Goal: Information Seeking & Learning: Learn about a topic

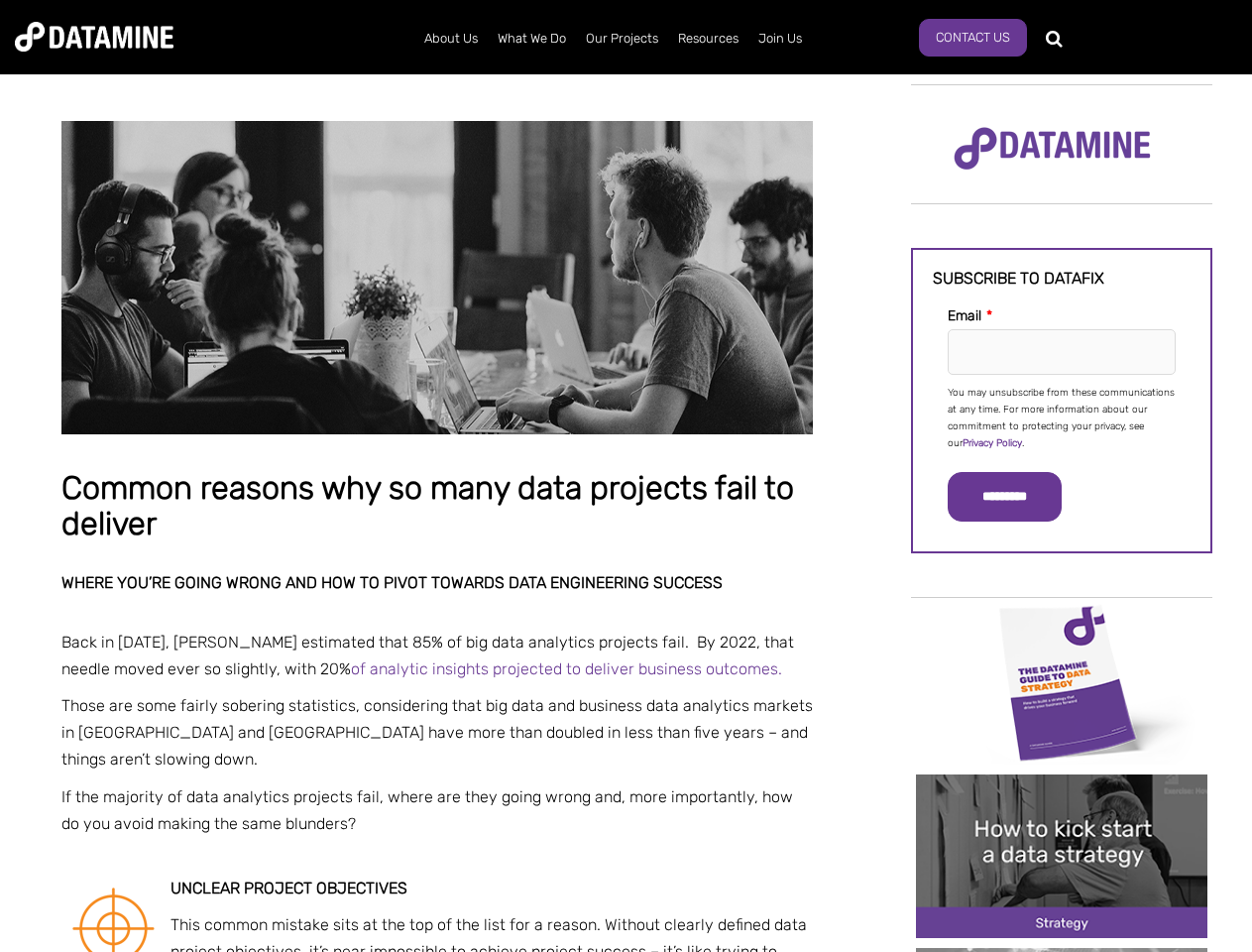
click at [1062, 416] on p "You may unsubscribe from these communications at any time. For more information…" at bounding box center [1062, 419] width 228 height 68
click at [1016, 496] on input "*********" at bounding box center [1005, 496] width 114 height 50
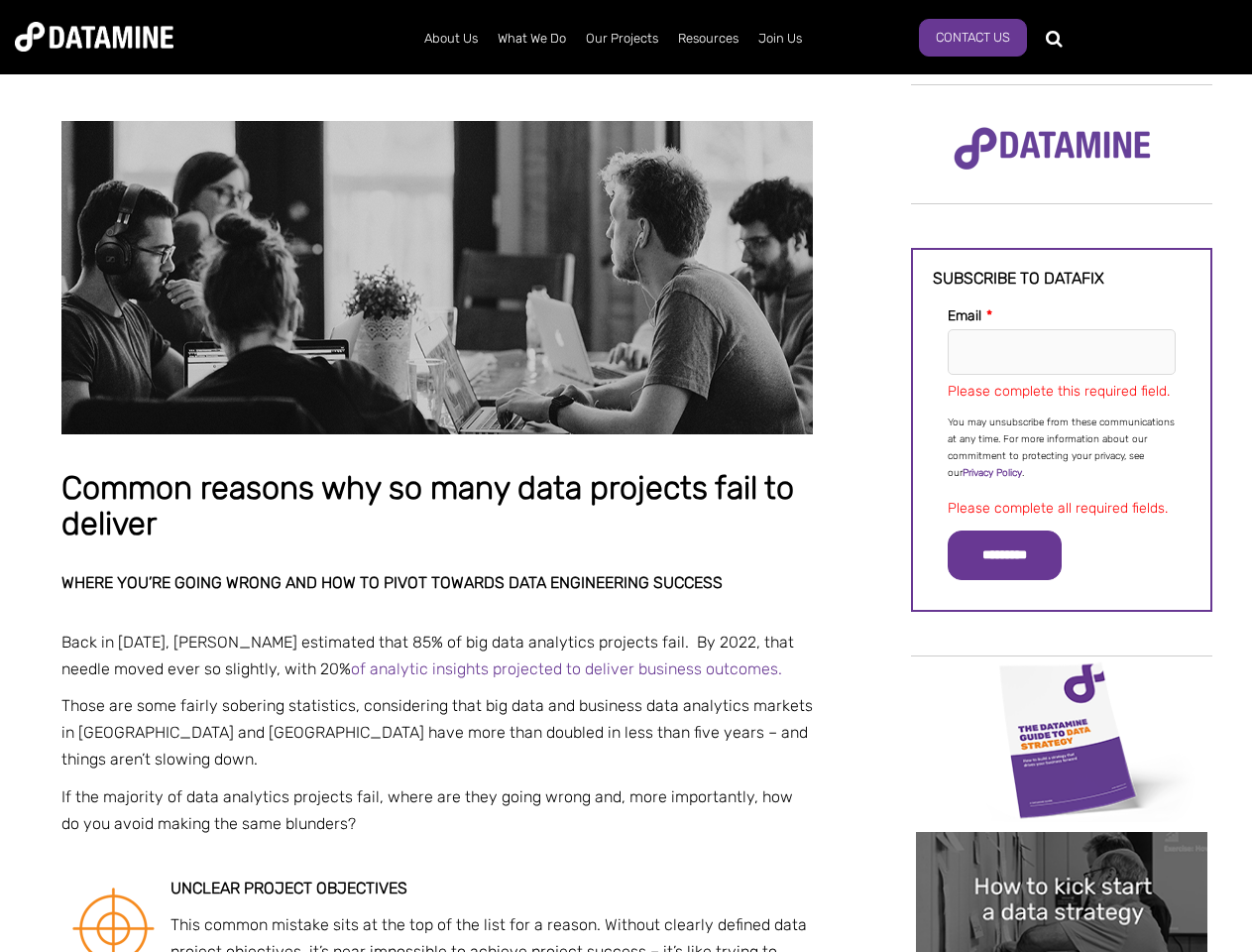
click at [1062, 681] on img "Image grid with {{ image_count }} images." at bounding box center [1062, 740] width 292 height 163
click at [1062, 681] on div "✕" at bounding box center [626, 476] width 1252 height 952
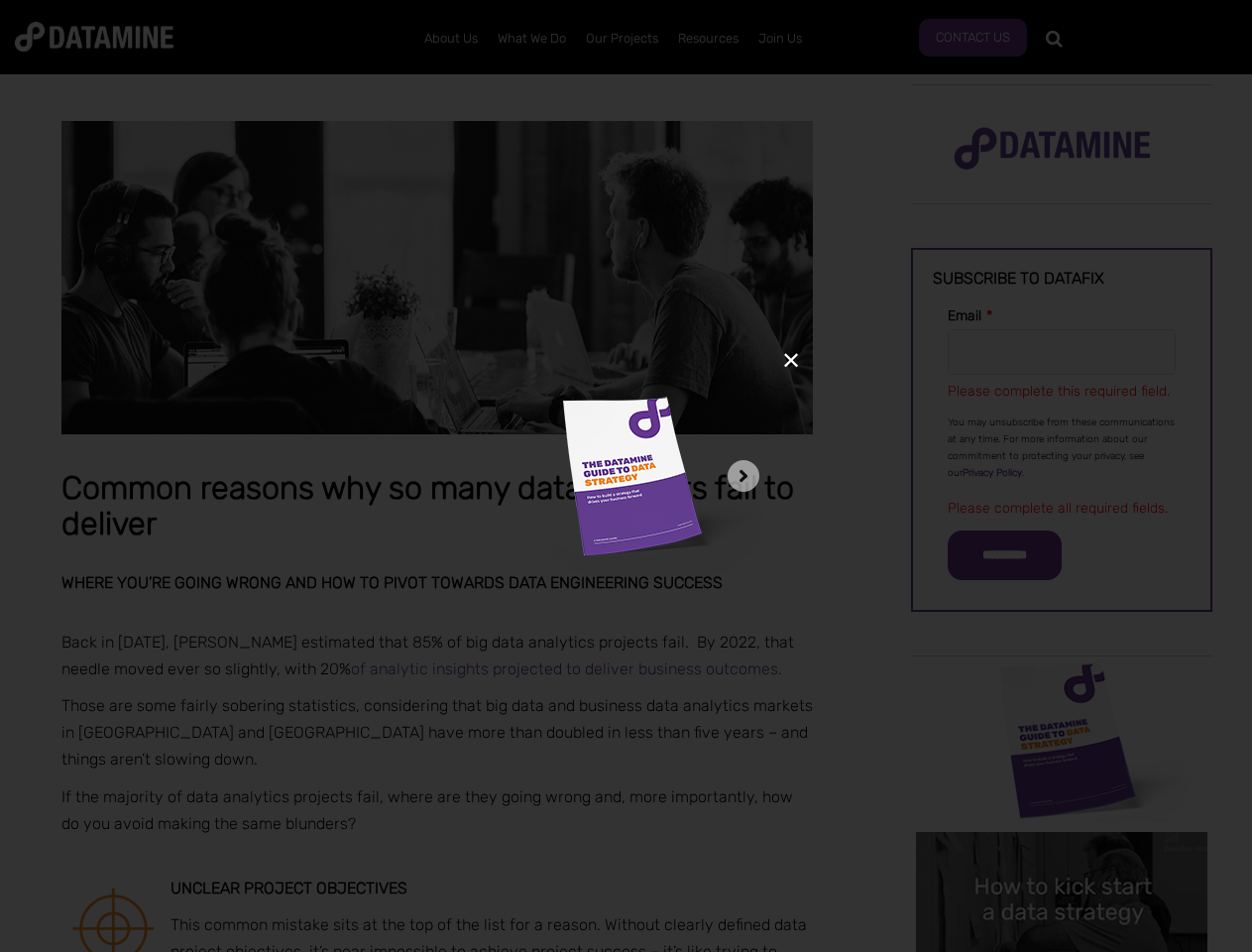
click at [1062, 856] on div "✕" at bounding box center [626, 476] width 1252 height 952
click at [1062, 856] on img "Image grid with {{ image_count }} images." at bounding box center [1062, 913] width 292 height 163
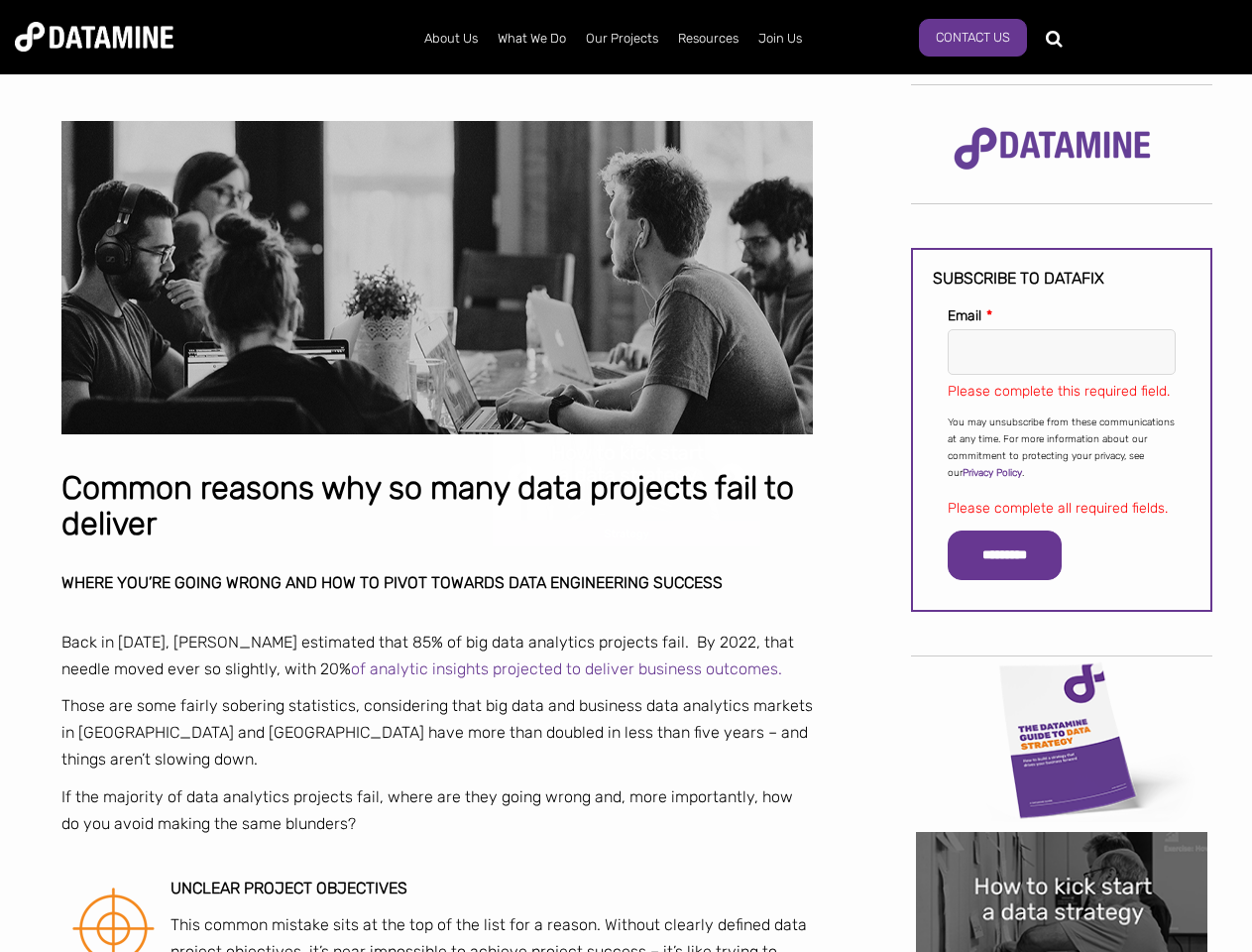
click at [1062, 950] on div "✕" at bounding box center [626, 476] width 1252 height 952
